Goal: Task Accomplishment & Management: Use online tool/utility

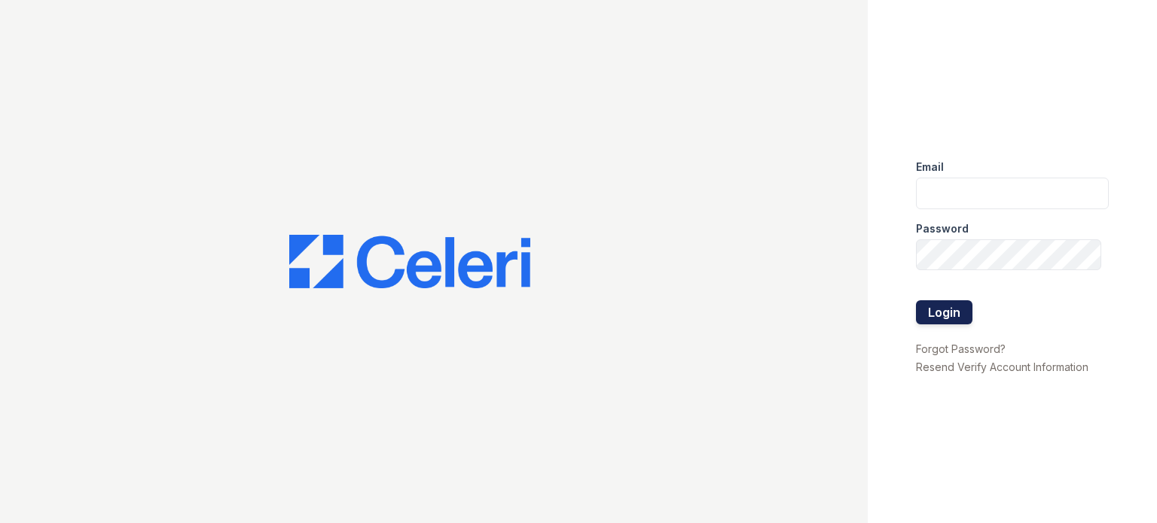
type input "[DOMAIN_NAME][EMAIL_ADDRESS][DOMAIN_NAME]"
click at [944, 315] on button "Login" at bounding box center [944, 312] width 56 height 24
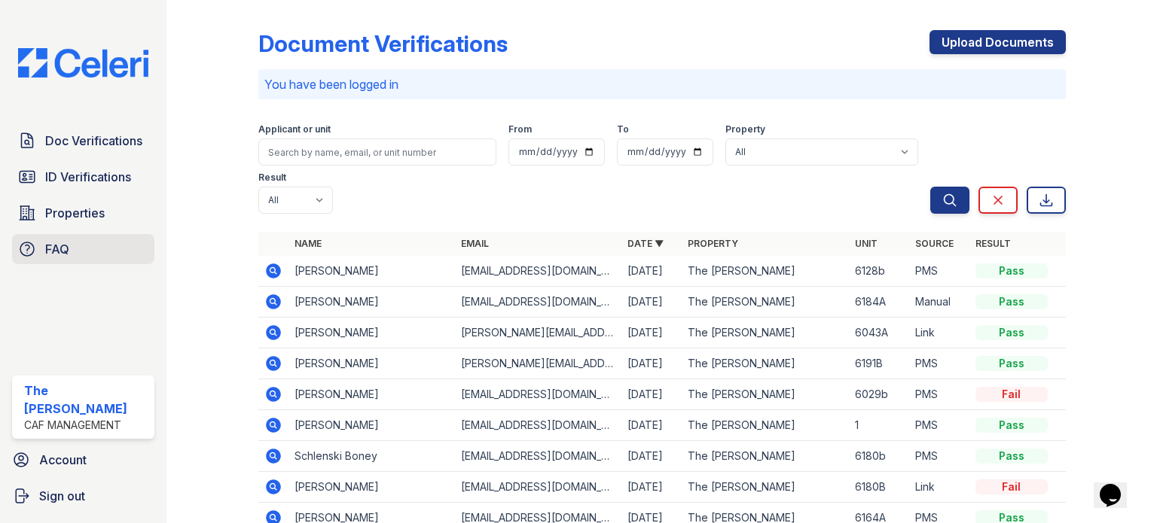
click at [50, 252] on span "FAQ" at bounding box center [57, 249] width 24 height 18
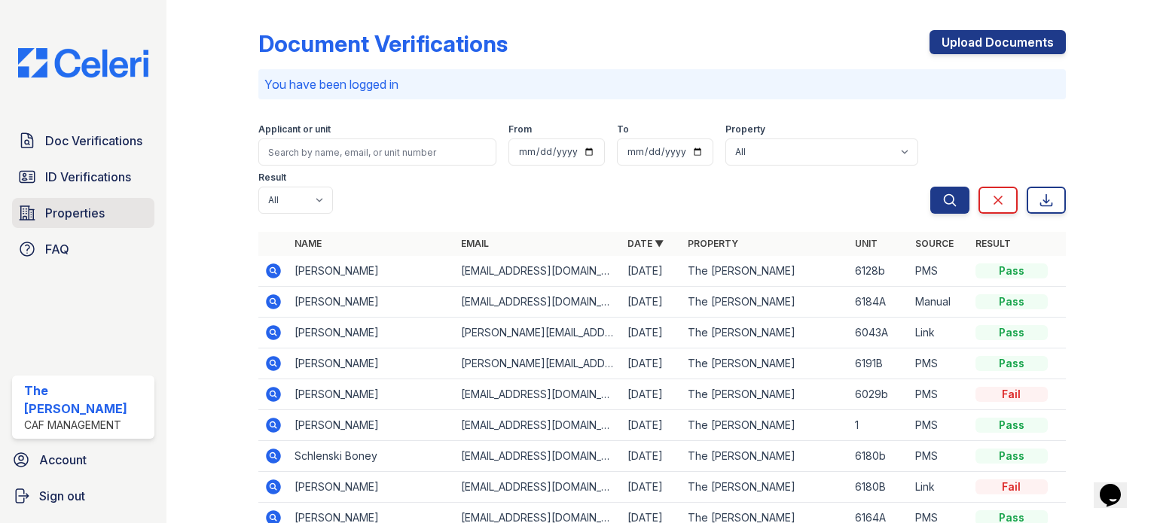
click at [81, 212] on span "Properties" at bounding box center [74, 213] width 59 height 18
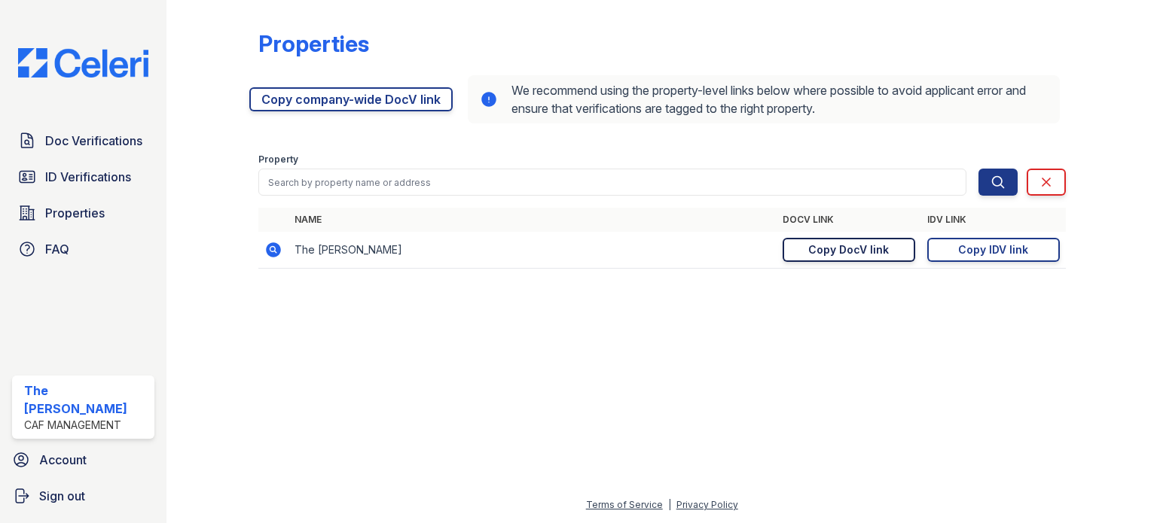
click at [856, 250] on div "Copy DocV link" at bounding box center [848, 250] width 81 height 15
